Goal: Transaction & Acquisition: Purchase product/service

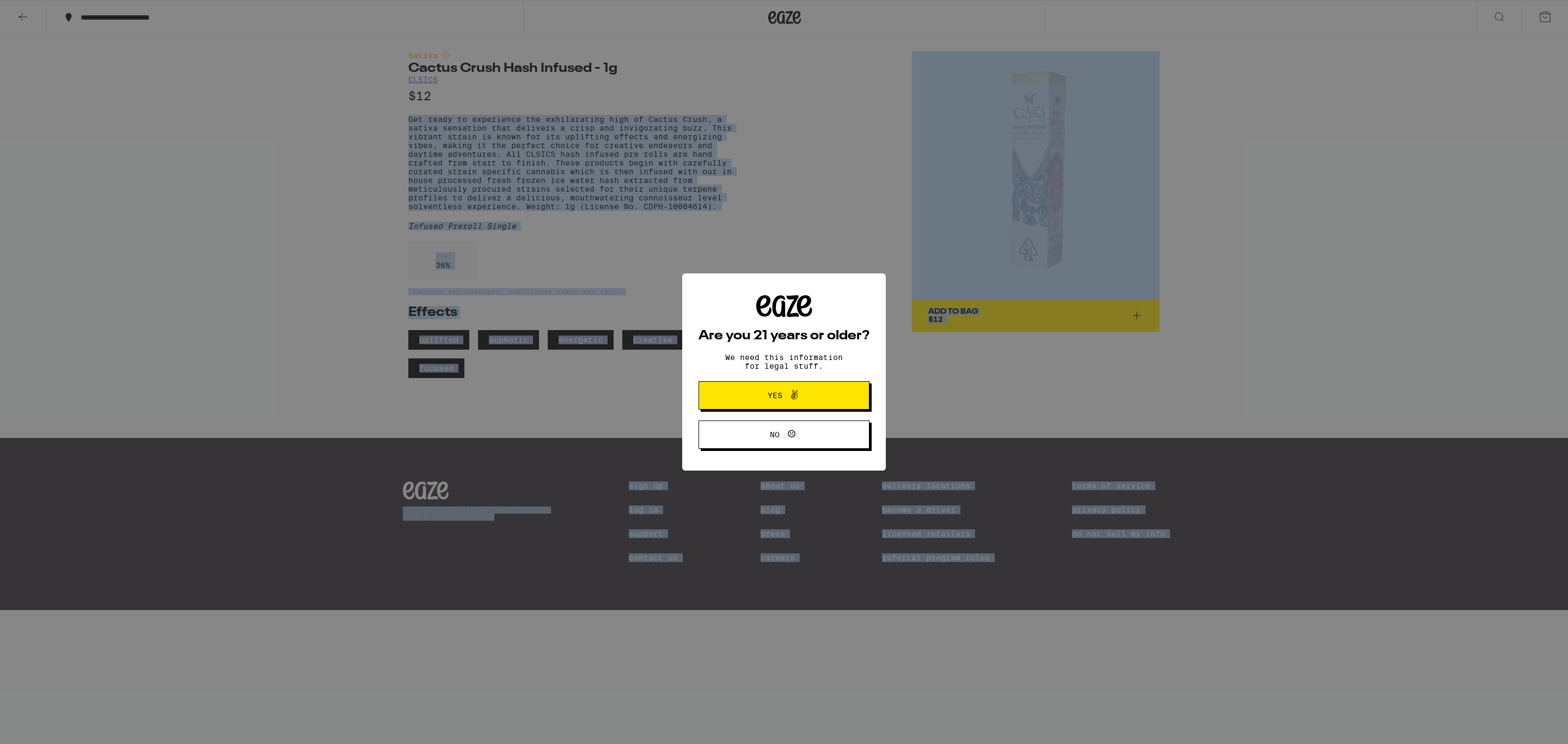
click at [505, 164] on body "**********" at bounding box center [784, 305] width 1568 height 610
click at [752, 392] on span "Yes" at bounding box center [783, 396] width 82 height 14
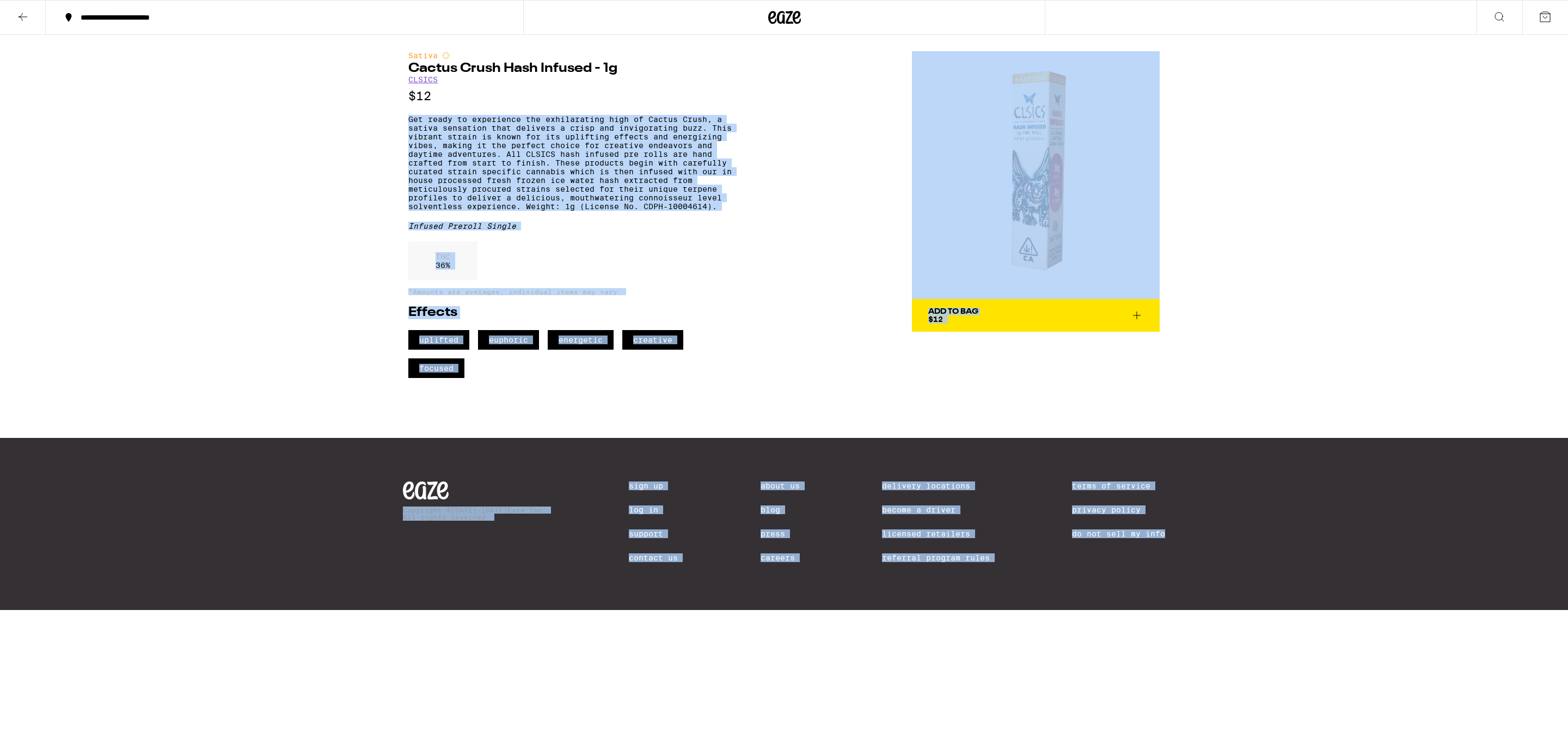
click at [727, 248] on div "Sativa Cactus Crush Hash Infused - 1g CLSICS $12 Get ready to experience the ex…" at bounding box center [577, 214] width 338 height 327
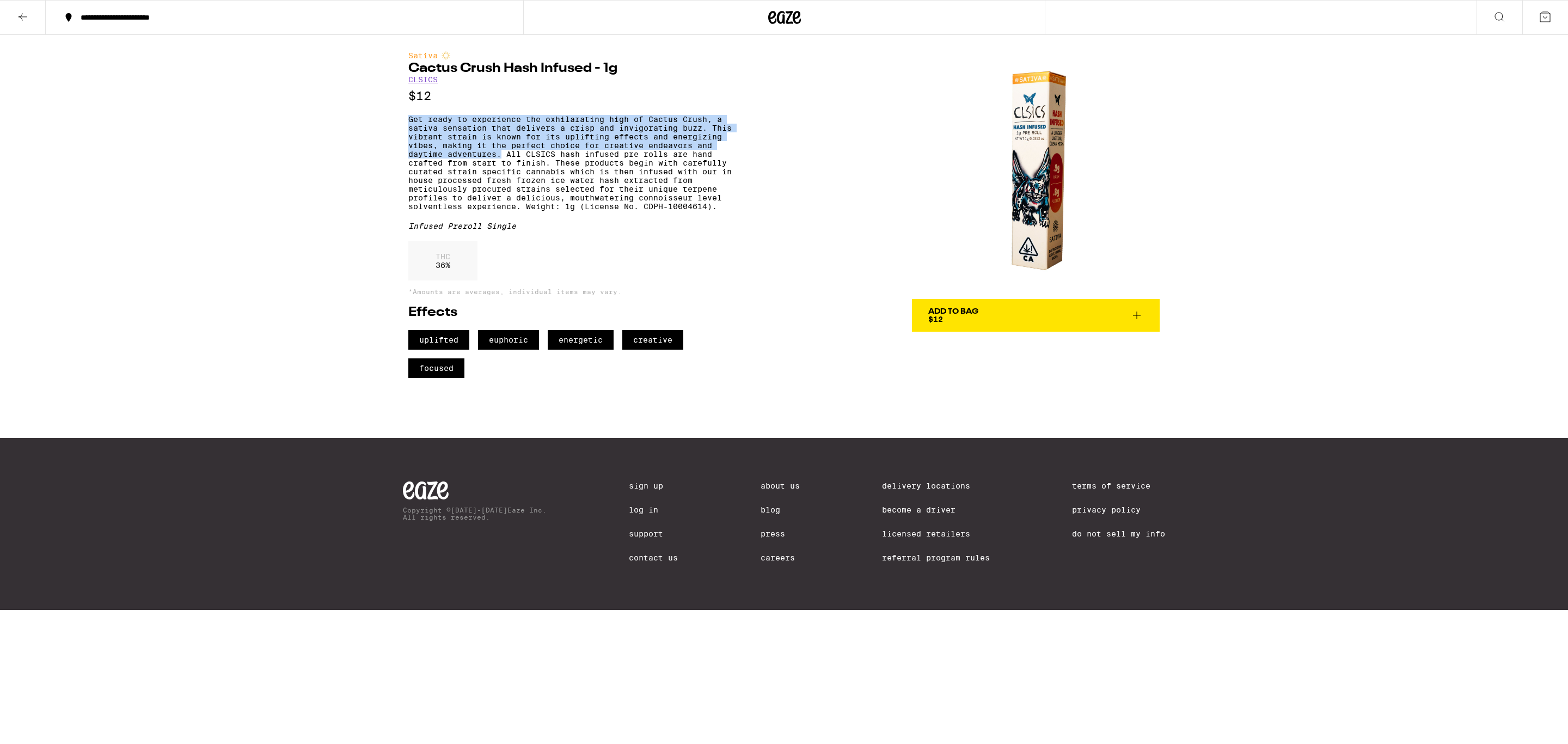
drag, startPoint x: 501, startPoint y: 166, endPoint x: 404, endPoint y: 124, distance: 105.7
click at [404, 124] on div "Sativa Cactus Crush Hash Infused - 1g CLSICS $12 Get ready to experience the ex…" at bounding box center [784, 207] width 784 height 343
copy p "Get ready to experience the exhilarating high of Cactus Crush, a sativa sensati…"
